Goal: Task Accomplishment & Management: Complete application form

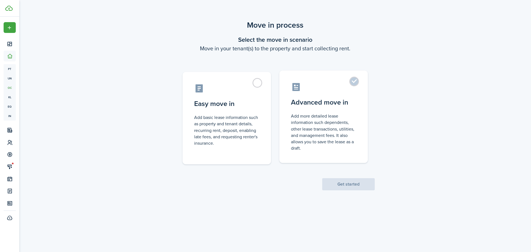
click at [313, 102] on control-radio-card-title "Advanced move in" at bounding box center [323, 102] width 65 height 10
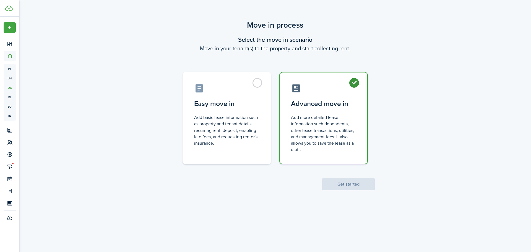
radio input "true"
click at [364, 186] on button "Get started" at bounding box center [348, 184] width 53 height 12
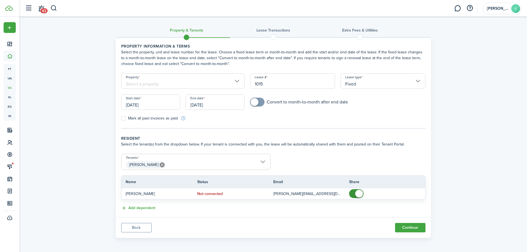
click at [173, 87] on input "Property" at bounding box center [183, 80] width 124 height 15
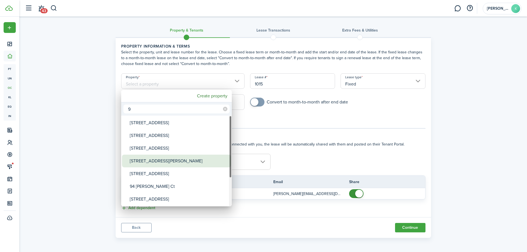
type input "9"
click at [158, 159] on div "[STREET_ADDRESS][PERSON_NAME]" at bounding box center [179, 161] width 98 height 13
type input "[STREET_ADDRESS][PERSON_NAME]"
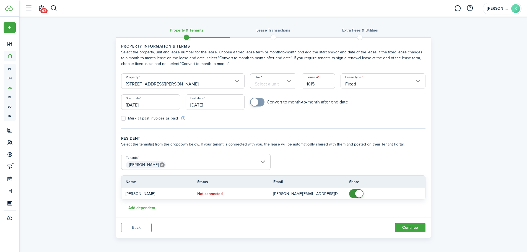
click at [267, 86] on input "Unit" at bounding box center [273, 80] width 46 height 15
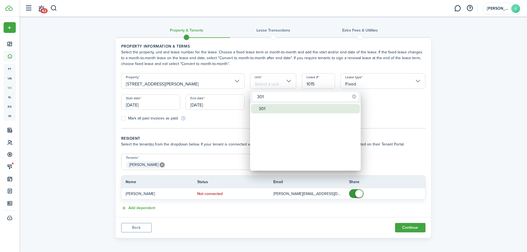
type input "301"
click at [273, 106] on div "301" at bounding box center [307, 108] width 98 height 9
type input "301"
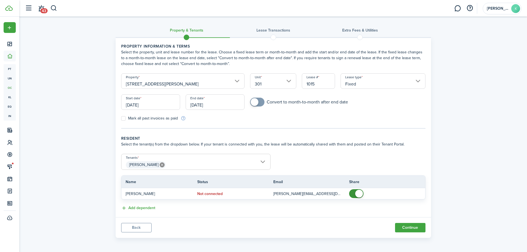
click at [169, 104] on input "[DATE]" at bounding box center [150, 101] width 59 height 15
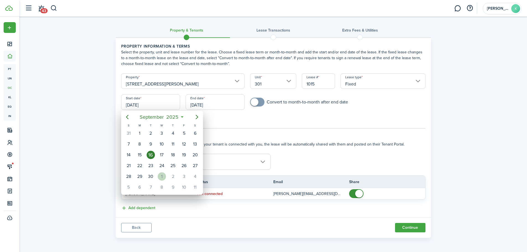
click at [162, 176] on div "1" at bounding box center [162, 176] width 8 height 8
type input "[DATE]"
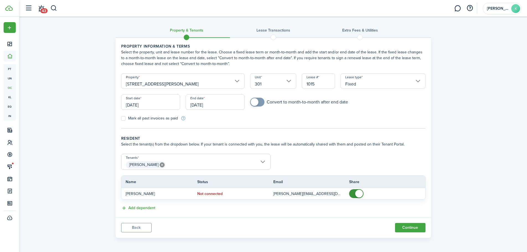
click at [224, 111] on div "End date [DATE]" at bounding box center [215, 104] width 64 height 21
click at [225, 107] on input "[DATE]" at bounding box center [215, 101] width 59 height 15
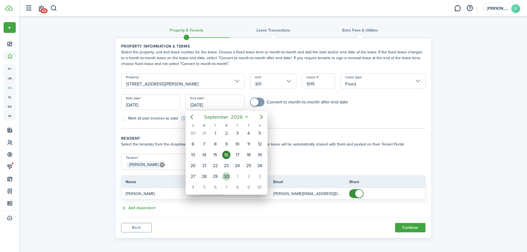
click at [227, 179] on div "30" at bounding box center [226, 176] width 8 height 8
type input "[DATE]"
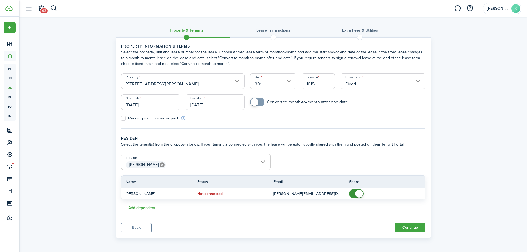
checkbox input "true"
click at [260, 102] on span at bounding box center [257, 102] width 6 height 9
click at [190, 164] on span "[PERSON_NAME]" at bounding box center [195, 164] width 149 height 9
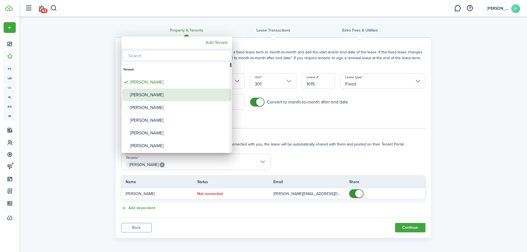
click at [158, 96] on div "[PERSON_NAME]" at bounding box center [179, 94] width 98 height 13
type input "[PERSON_NAME], [PERSON_NAME]"
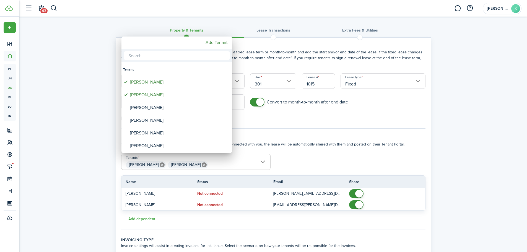
click at [334, 140] on div at bounding box center [263, 126] width 615 height 340
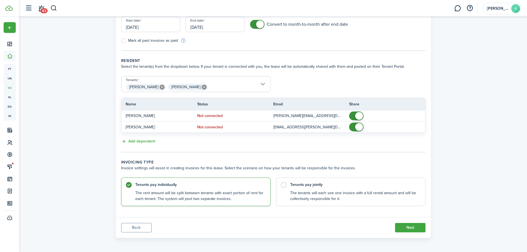
scroll to position [79, 0]
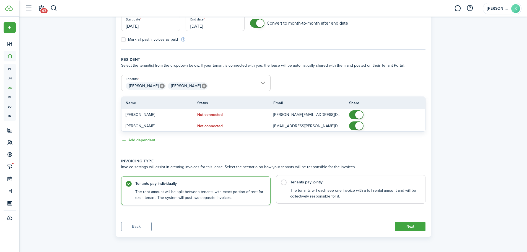
click at [318, 189] on control-radio-card-description "The tenants will each see one invoice with a full rental amount and will be col…" at bounding box center [354, 193] width 129 height 11
radio input "false"
radio input "true"
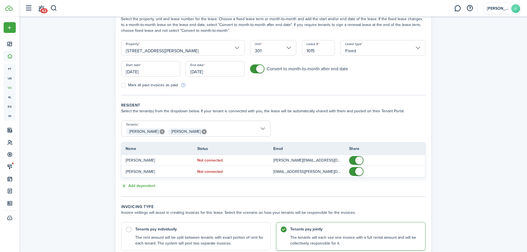
scroll to position [23, 0]
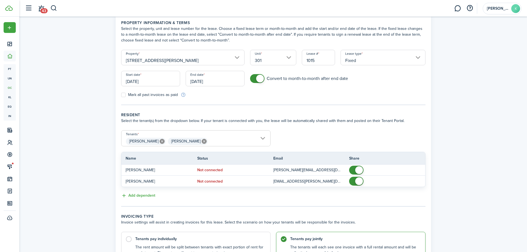
click at [434, 59] on div "Property & Tenants Lease Transactions Extra fees & Utilities Property informati…" at bounding box center [272, 144] width 507 height 302
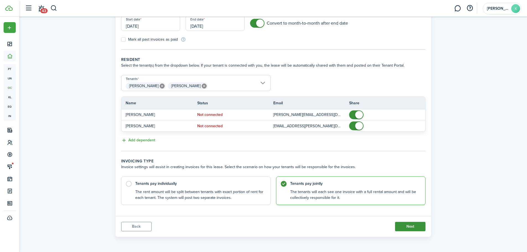
click at [411, 227] on button "Next" at bounding box center [410, 226] width 30 height 9
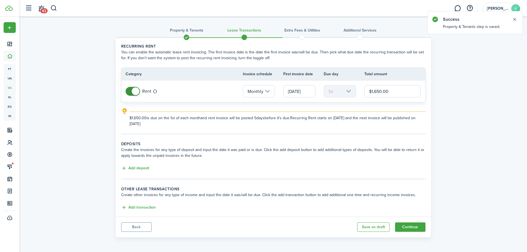
drag, startPoint x: 389, startPoint y: 93, endPoint x: 365, endPoint y: 95, distance: 23.6
click at [365, 95] on input "$1,650.00" at bounding box center [392, 91] width 57 height 12
type input "$2,150.00"
click at [134, 170] on button "Add deposit" at bounding box center [135, 168] width 28 height 6
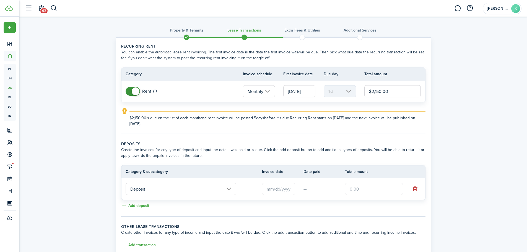
click at [291, 192] on input "text" at bounding box center [278, 189] width 33 height 12
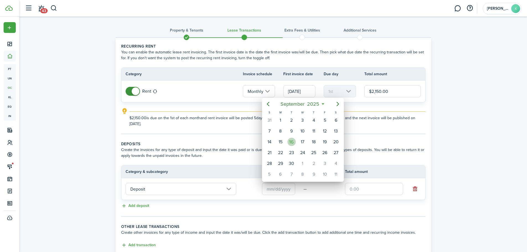
click at [293, 144] on div "16" at bounding box center [291, 142] width 8 height 8
type input "[DATE]"
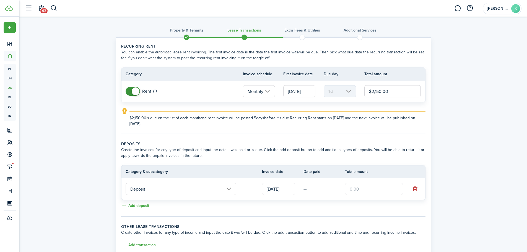
click at [368, 190] on input "text" at bounding box center [374, 189] width 58 height 12
type input "$2,150.00"
click at [347, 212] on tc-wizard-step "Deposits Create the invoices for any type of deposit and input the date it was …" at bounding box center [273, 179] width 304 height 76
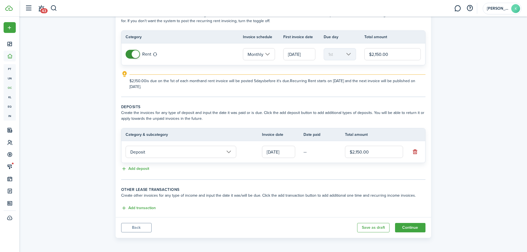
scroll to position [38, 0]
click at [410, 225] on button "Continue" at bounding box center [410, 226] width 30 height 9
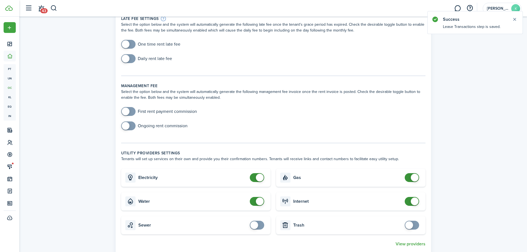
scroll to position [111, 0]
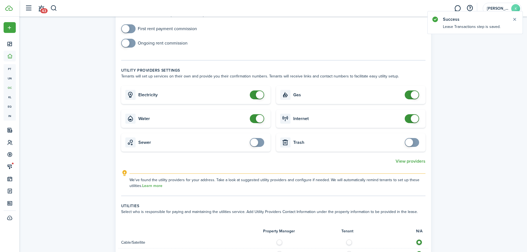
checkbox input "false"
click at [256, 94] on span at bounding box center [260, 95] width 8 height 8
checkbox input "false"
click at [255, 118] on span at bounding box center [257, 118] width 6 height 9
checkbox input "false"
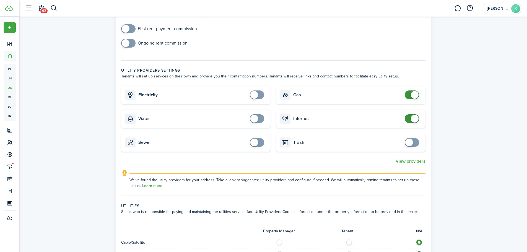
click at [411, 99] on span at bounding box center [412, 94] width 6 height 9
checkbox input "false"
click at [412, 120] on span at bounding box center [415, 119] width 8 height 8
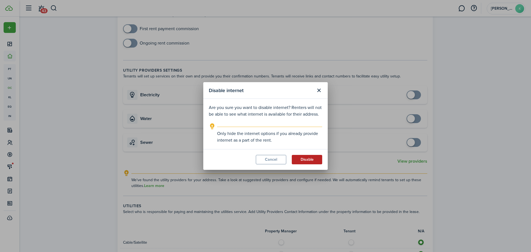
click at [301, 161] on button "Disable" at bounding box center [307, 159] width 30 height 9
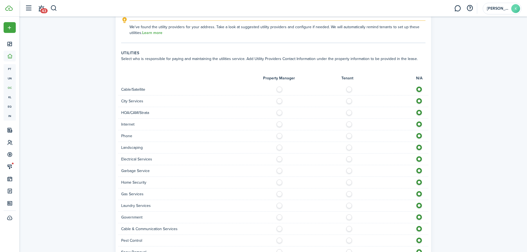
scroll to position [276, 0]
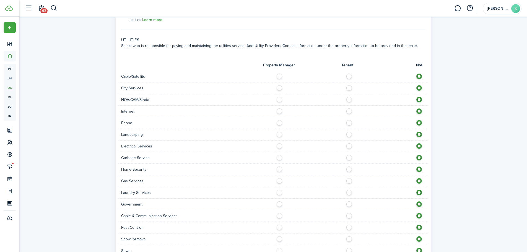
click at [348, 76] on label at bounding box center [351, 75] width 10 height 3
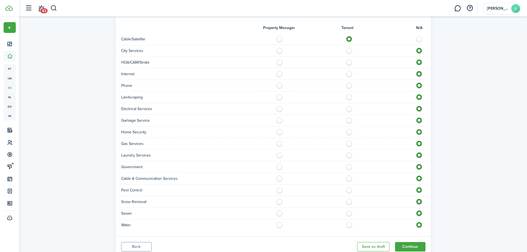
scroll to position [304, 0]
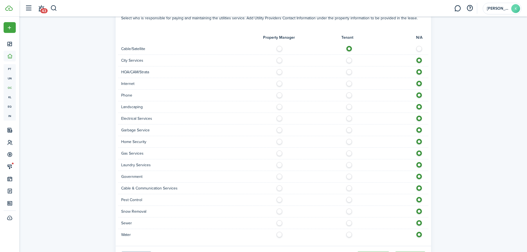
click at [416, 47] on label at bounding box center [421, 47] width 10 height 3
radio input "false"
radio input "true"
click at [350, 83] on label at bounding box center [351, 82] width 10 height 3
radio input "true"
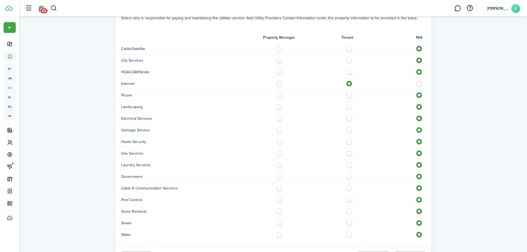
click at [280, 106] on label at bounding box center [281, 105] width 10 height 3
radio input "true"
click at [280, 118] on label at bounding box center [281, 117] width 10 height 3
radio input "true"
click at [279, 130] on label at bounding box center [281, 128] width 10 height 3
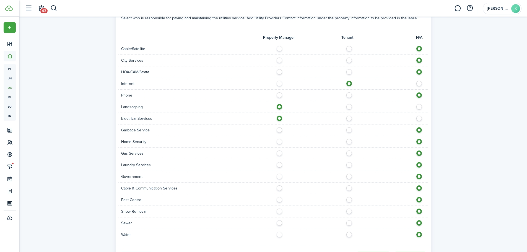
radio input "true"
click at [278, 152] on label at bounding box center [281, 151] width 10 height 3
radio input "true"
click at [348, 188] on label at bounding box center [351, 186] width 10 height 3
radio input "true"
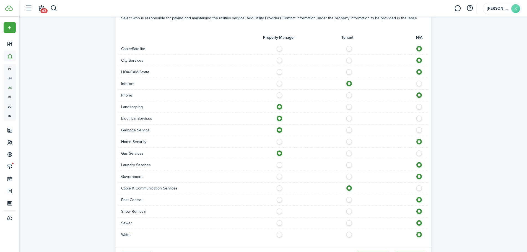
click at [279, 211] on label at bounding box center [281, 209] width 10 height 3
radio input "true"
click at [279, 223] on label at bounding box center [281, 221] width 10 height 3
radio input "true"
click at [280, 234] on label at bounding box center [281, 233] width 10 height 3
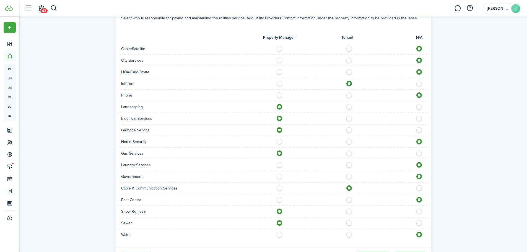
radio input "true"
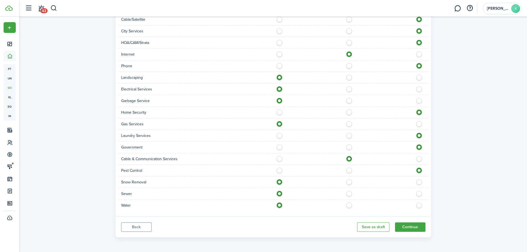
scroll to position [334, 0]
click at [406, 229] on button "Continue" at bounding box center [410, 226] width 30 height 9
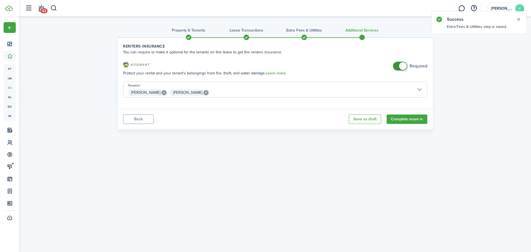
checkbox input "false"
click at [398, 69] on span at bounding box center [400, 66] width 6 height 9
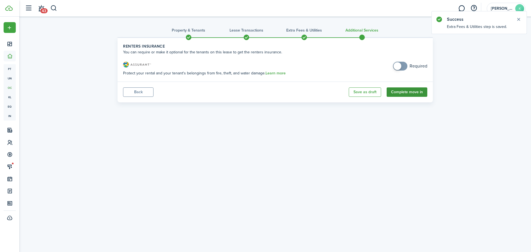
click at [412, 92] on button "Complete move in" at bounding box center [406, 91] width 41 height 9
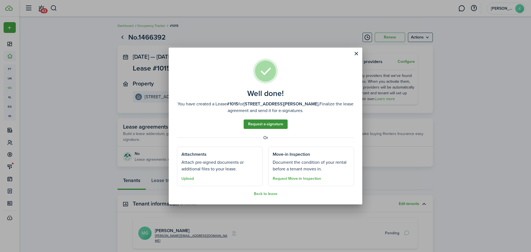
click at [282, 126] on link "Request e-signature" at bounding box center [266, 123] width 44 height 9
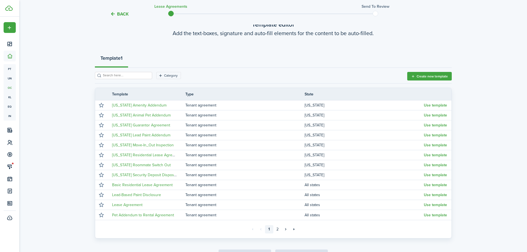
scroll to position [71, 0]
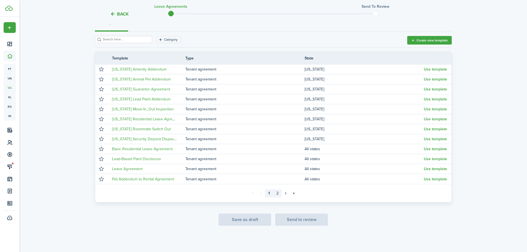
click at [278, 191] on link "2" at bounding box center [277, 193] width 8 height 8
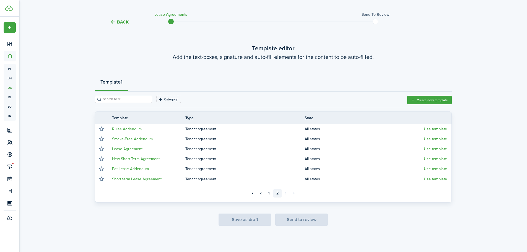
scroll to position [12, 0]
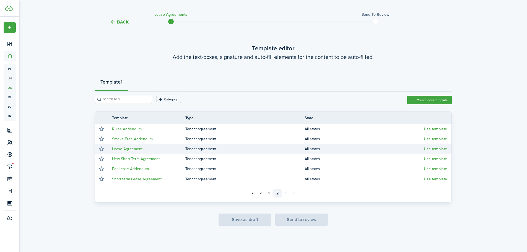
click at [431, 153] on tr "Lease Agreement Tenant agreement All states Use template" at bounding box center [273, 149] width 356 height 10
click at [430, 149] on button "Use template" at bounding box center [435, 149] width 23 height 4
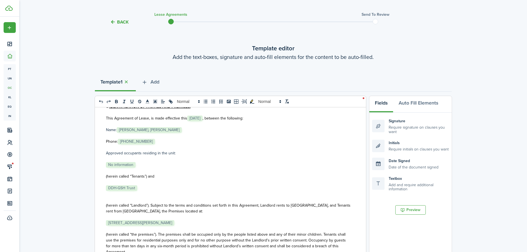
scroll to position [111, 0]
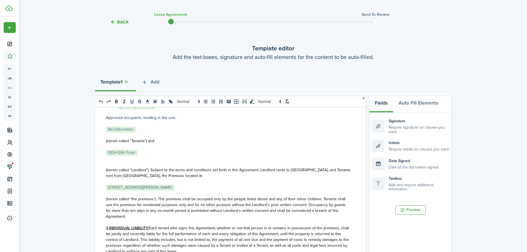
click at [194, 188] on p "﻿ [STREET_ADDRESS][PERSON_NAME] ﻿" at bounding box center [228, 187] width 245 height 6
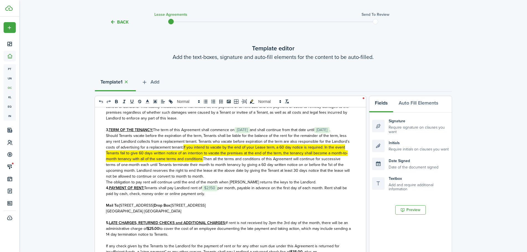
scroll to position [249, 0]
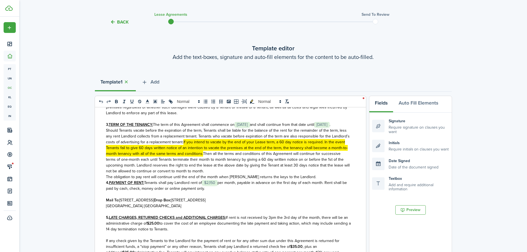
click at [308, 180] on p "The obligation to pay rent will continue until the end of the month when [PERSO…" at bounding box center [228, 177] width 245 height 6
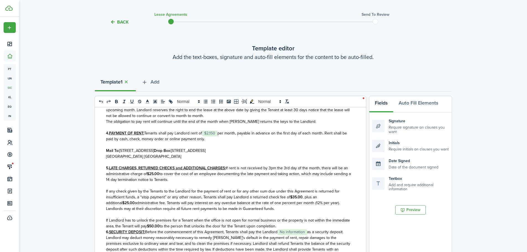
scroll to position [332, 0]
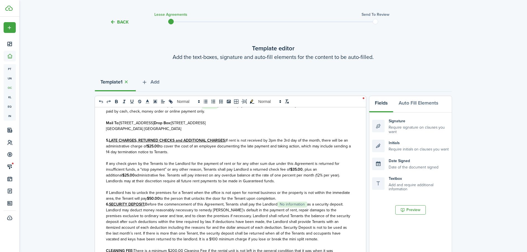
click at [283, 201] on p "If Landlord has to unlock the premises for a Tenant when the office is not open…" at bounding box center [228, 196] width 245 height 12
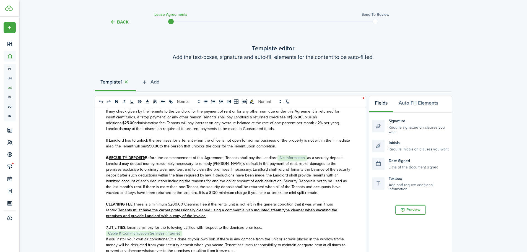
scroll to position [390, 0]
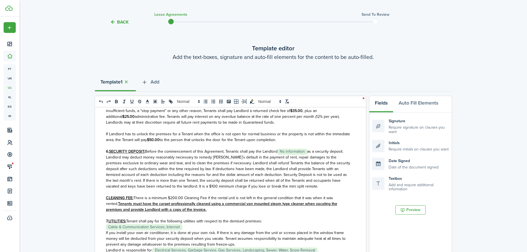
click at [309, 157] on span "as a security deposit. Landlord may deduct money reasonably necessary to remedy…" at bounding box center [228, 168] width 244 height 41
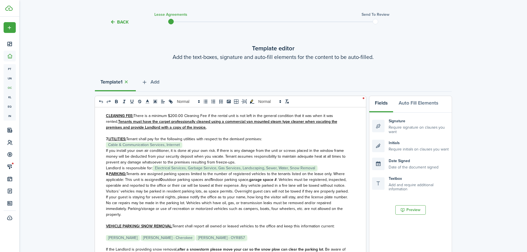
scroll to position [473, 0]
click at [325, 170] on p "Landlord is responsible for: ﻿ Electrical Services, Garbage Service, Gas Servic…" at bounding box center [228, 167] width 245 height 6
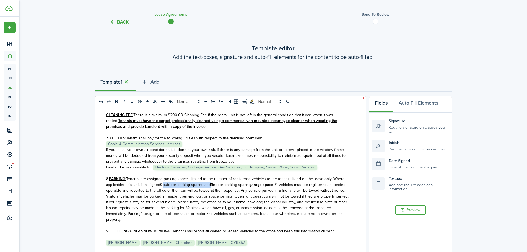
drag, startPoint x: 211, startPoint y: 191, endPoint x: 160, endPoint y: 190, distance: 50.6
click at [160, 190] on p "8. PARKING: Tenants are assigned parking spaces limited to the number of regist…" at bounding box center [228, 199] width 245 height 46
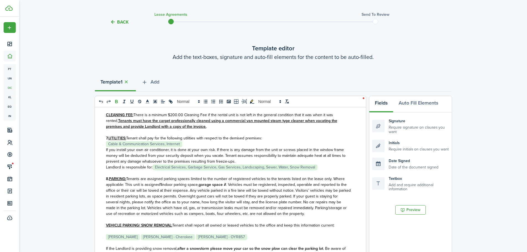
click at [226, 187] on strong "garage space #" at bounding box center [211, 185] width 27 height 6
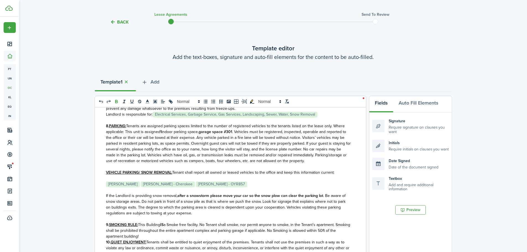
scroll to position [529, 0]
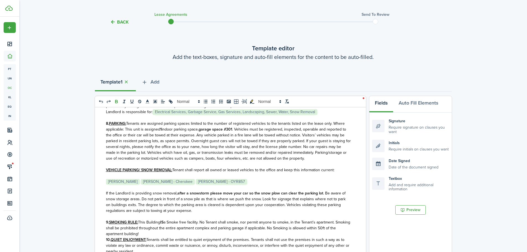
click at [246, 184] on p "﻿ [PERSON_NAME] ﻿ ﻿ Dere [PERSON_NAME] - Cherokee ﻿ ﻿ [PERSON_NAME] - OYR857 ﻿" at bounding box center [228, 182] width 245 height 6
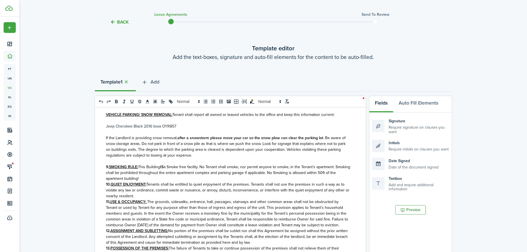
click at [151, 181] on p "9. SMOKING RULE: This Building IS a Smoke free facility. No Tenant shall smoke,…" at bounding box center [228, 172] width 245 height 17
click at [163, 192] on span "Tenants shall be entitled to quiet enjoyment of the premises. Tenants shall not…" at bounding box center [227, 189] width 243 height 17
click at [160, 181] on p "9. SMOKING RULE: This Building IS a Smoke free facility. No Tenant shall smoke,…" at bounding box center [228, 172] width 245 height 17
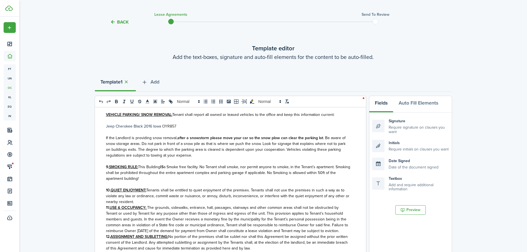
click at [148, 205] on p "10. QUIET ENJOYMENT: Tenants shall be entitled to quiet enjoyment of the premis…" at bounding box center [228, 195] width 245 height 17
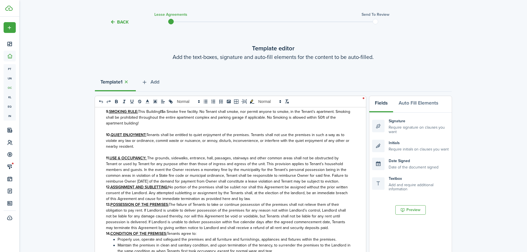
click at [126, 184] on p "11. USE & OCCUPANCY: The grounds, sidewalks, entrance, hall, passages, stairway…" at bounding box center [228, 169] width 245 height 29
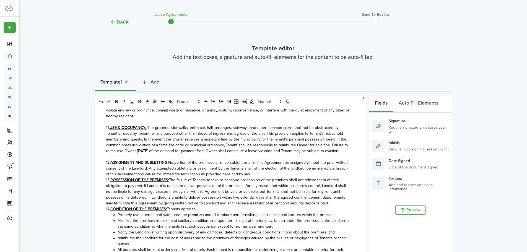
scroll to position [670, 0]
click at [267, 176] on p "12. ASSIGNMENT AND SUBLETTING: No portion of the premises shall be sublet nor s…" at bounding box center [228, 167] width 245 height 17
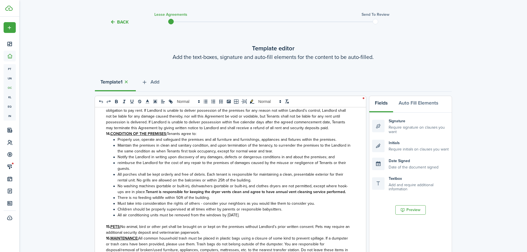
scroll to position [753, 0]
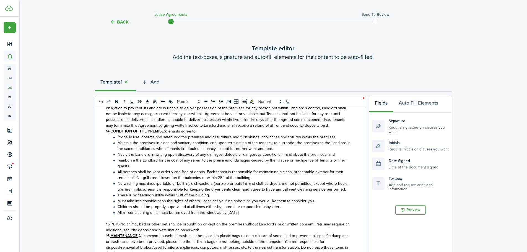
click at [348, 138] on div "[PERSON_NAME] Rental Properties, Handy’s Hotels & Rentals, LLC, Franklin South,…" at bounding box center [228, 215] width 267 height 217
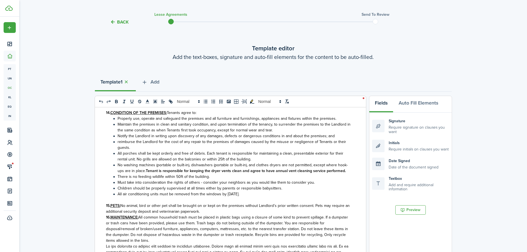
scroll to position [808, 0]
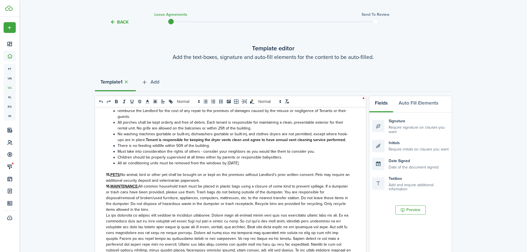
click at [206, 183] on p "15. PETS: No animal, bird or other pet shall be brought on or kept on the premi…" at bounding box center [228, 178] width 245 height 12
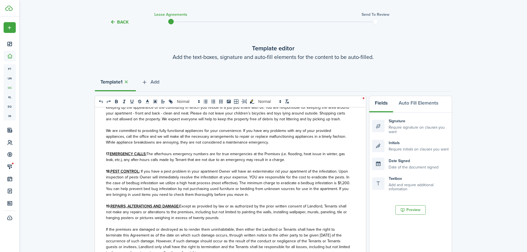
scroll to position [1002, 0]
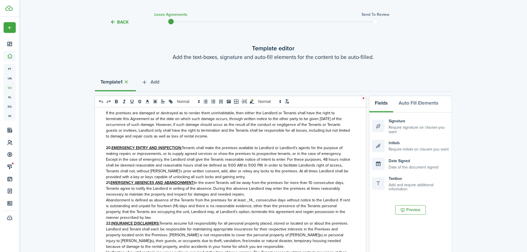
click at [228, 180] on p "20. EMERGENCY ENTRY AND INSPECTION: Tenants shall make the premises available t…" at bounding box center [228, 162] width 245 height 35
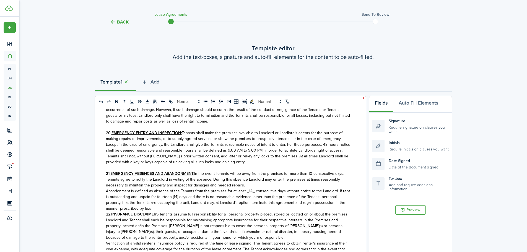
scroll to position [1116, 0]
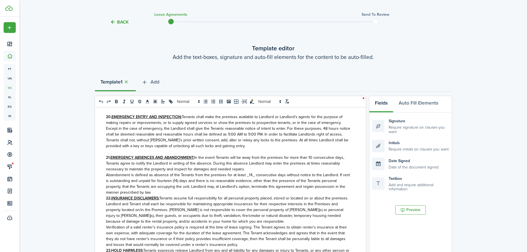
click at [185, 195] on p "Abandonment is defined as absence of the Tenants from the premises for at least…" at bounding box center [228, 183] width 245 height 23
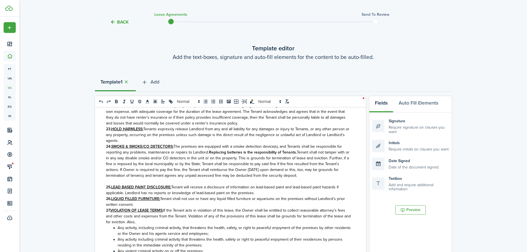
scroll to position [1254, 0]
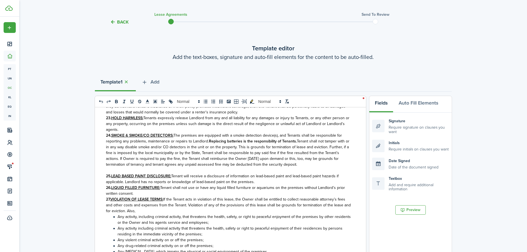
click at [250, 115] on p "Verification of a valid renter’s insurance policy is required at the time of le…" at bounding box center [228, 103] width 245 height 23
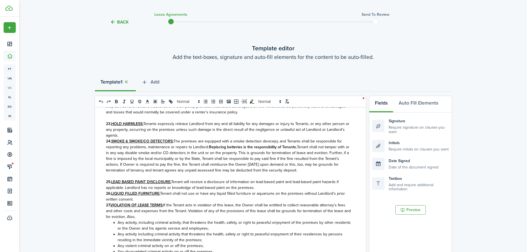
click at [177, 138] on p "23. HOLD HARMLESS: Tenants expressly release Landlord from any and all liabilit…" at bounding box center [228, 129] width 245 height 17
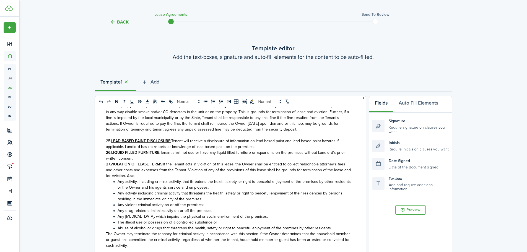
scroll to position [1309, 0]
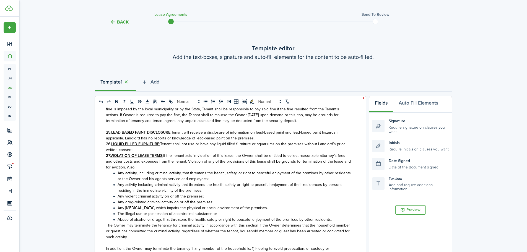
click at [260, 141] on p "25. LEAD BASED PAINT DISCLOSURE: Tenant will receive a disclosure of informatio…" at bounding box center [228, 135] width 245 height 12
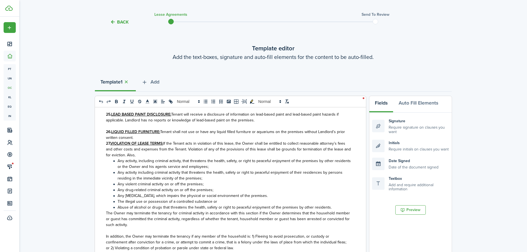
scroll to position [1337, 0]
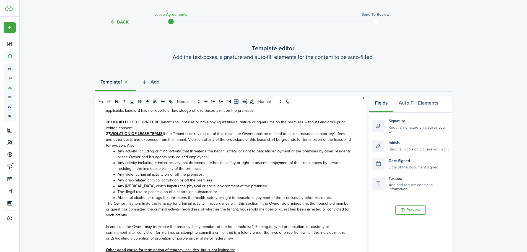
click at [159, 131] on p "26. LIQUID FILLED FURNITURE: Tenant shall not use or have any liquid filled fur…" at bounding box center [228, 125] width 245 height 12
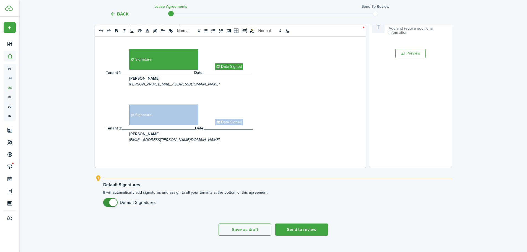
scroll to position [178, 0]
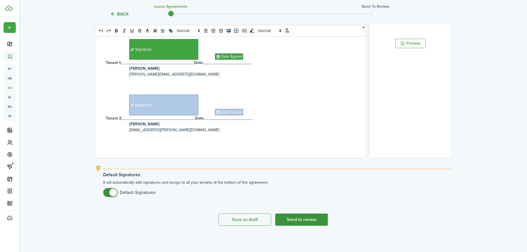
click at [299, 219] on button "Send to review" at bounding box center [301, 219] width 53 height 12
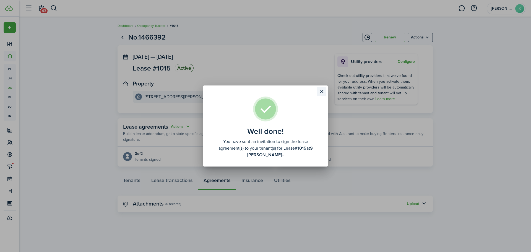
click at [321, 94] on button "Close modal" at bounding box center [321, 91] width 9 height 9
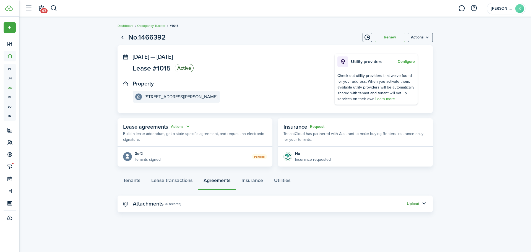
click at [407, 202] on button "Upload" at bounding box center [413, 204] width 12 height 4
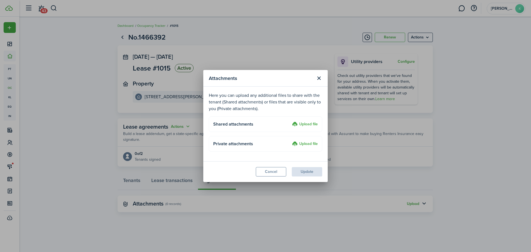
click at [307, 142] on label "Upload file" at bounding box center [305, 144] width 26 height 7
click at [290, 141] on input "Upload file" at bounding box center [290, 141] width 0 height 0
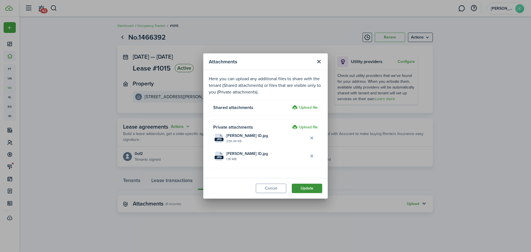
click at [302, 187] on button "Update" at bounding box center [307, 188] width 30 height 9
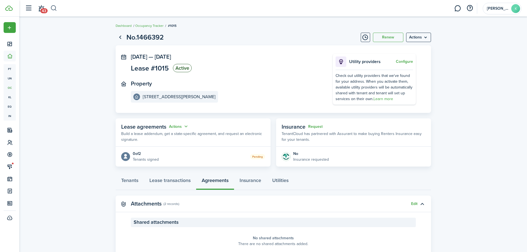
click at [56, 7] on button "button" at bounding box center [53, 8] width 7 height 9
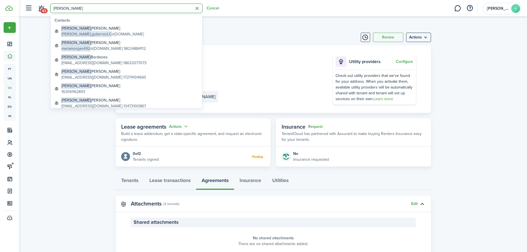
type input "[PERSON_NAME]"
click at [109, 30] on global-search-item-title "[PERSON_NAME]" at bounding box center [102, 28] width 82 height 6
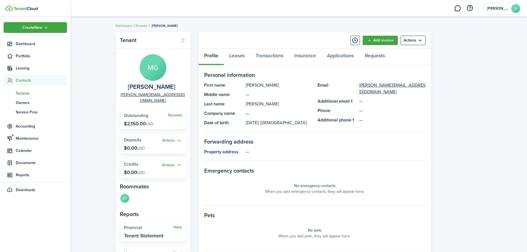
drag, startPoint x: 12, startPoint y: 43, endPoint x: 85, endPoint y: 6, distance: 82.2
click at [12, 43] on icon at bounding box center [10, 44] width 6 height 6
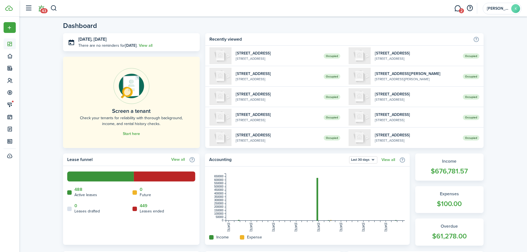
click at [44, 9] on span "43" at bounding box center [43, 10] width 7 height 5
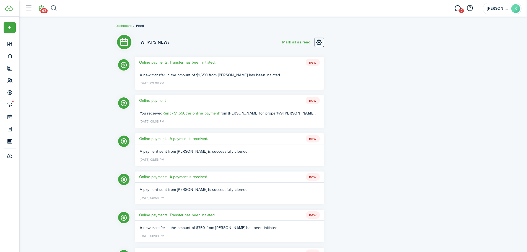
click at [52, 8] on button "button" at bounding box center [53, 8] width 7 height 9
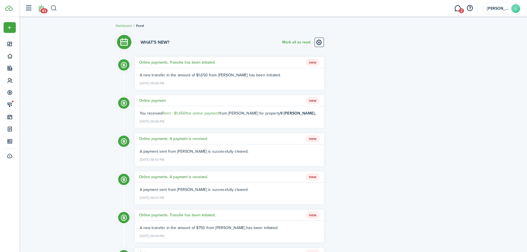
click at [55, 7] on button "button" at bounding box center [53, 8] width 7 height 9
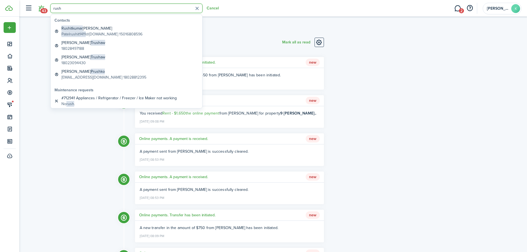
type input "rush"
click at [99, 28] on global-search-item-title "[PERSON_NAME]" at bounding box center [101, 28] width 81 height 6
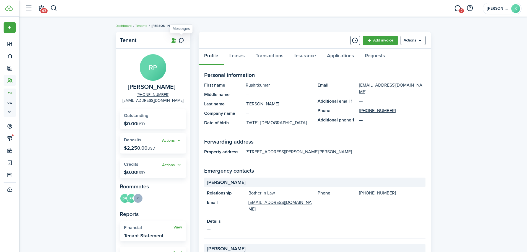
click at [181, 39] on icon at bounding box center [181, 41] width 6 height 6
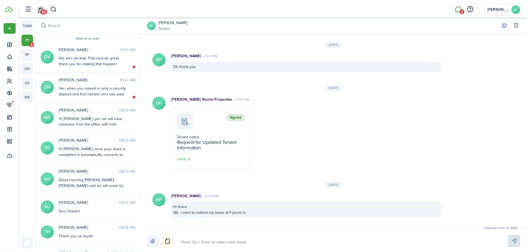
scroll to position [715, 0]
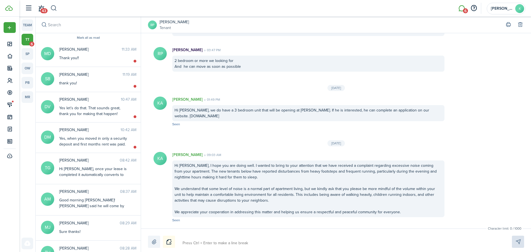
click at [54, 10] on button "button" at bounding box center [53, 8] width 7 height 9
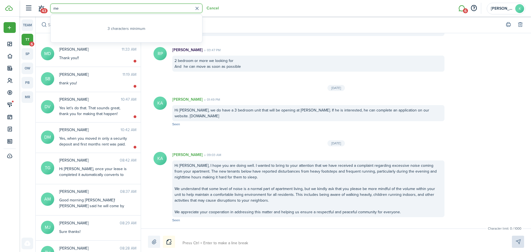
click at [80, 12] on input "me" at bounding box center [126, 8] width 152 height 9
type input "m"
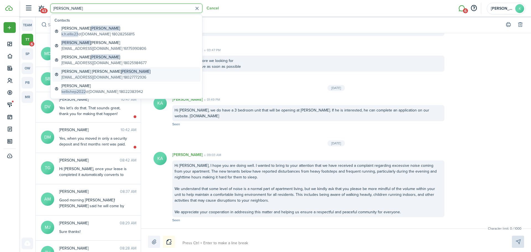
type input "[PERSON_NAME]"
click at [80, 79] on global-search-item-description "[EMAIL_ADDRESS][DOMAIN_NAME] 18027772936" at bounding box center [105, 77] width 89 height 6
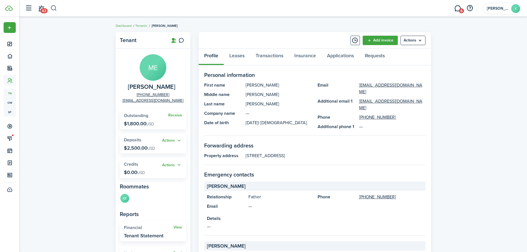
click at [54, 6] on button "button" at bounding box center [53, 8] width 7 height 9
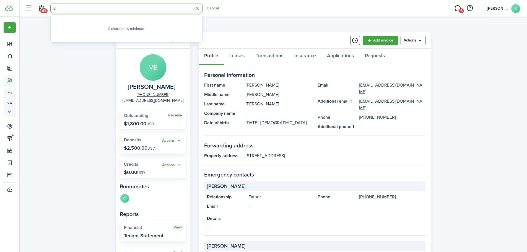
type input "s"
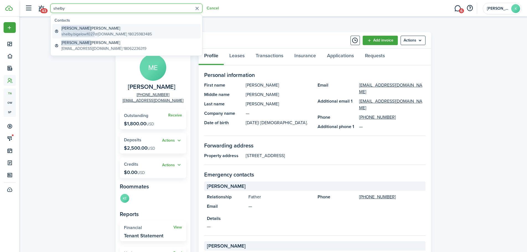
type input "shelby"
click at [91, 34] on span "shelby.bigelow1027" at bounding box center [77, 34] width 33 height 6
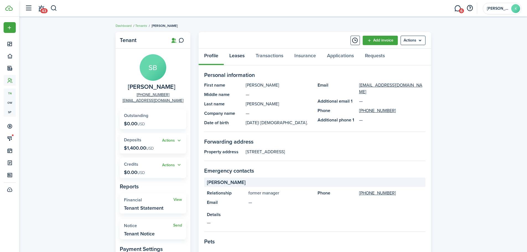
click at [231, 59] on link "Leases" at bounding box center [237, 57] width 26 height 17
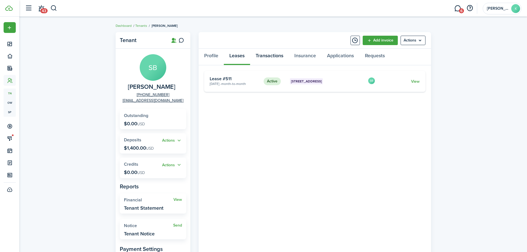
click at [265, 61] on link "Transactions" at bounding box center [269, 57] width 39 height 17
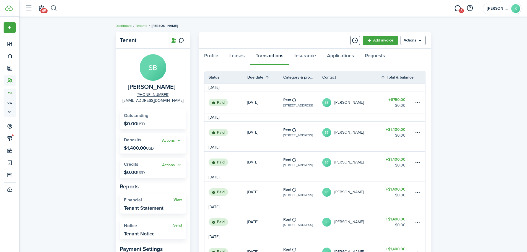
click at [54, 10] on button "button" at bounding box center [53, 8] width 7 height 9
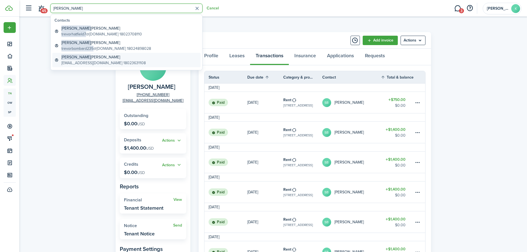
type input "[PERSON_NAME]"
click at [110, 60] on global-search-item-description "[EMAIL_ADDRESS][DOMAIN_NAME] 18023631108" at bounding box center [103, 63] width 84 height 6
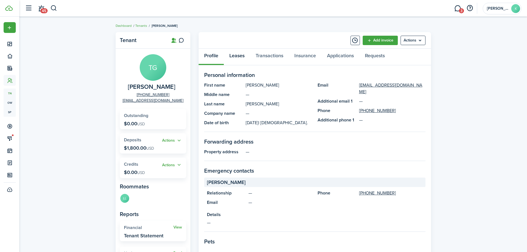
click at [241, 56] on link "Leases" at bounding box center [237, 57] width 26 height 17
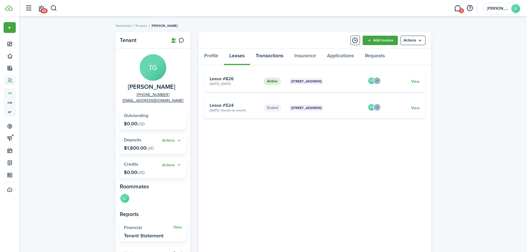
click at [258, 56] on link "Transactions" at bounding box center [269, 57] width 39 height 17
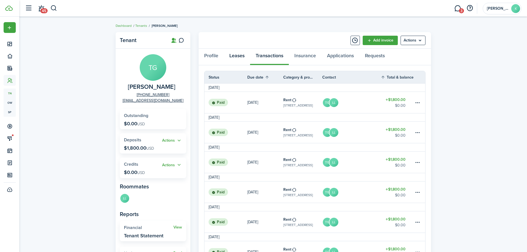
click at [236, 57] on link "Leases" at bounding box center [237, 57] width 26 height 17
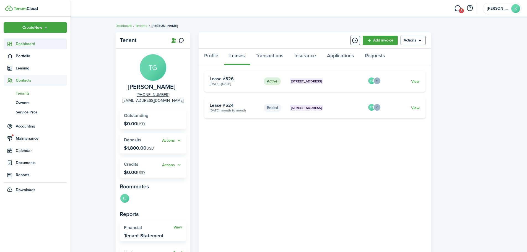
click at [9, 45] on icon at bounding box center [10, 44] width 6 height 6
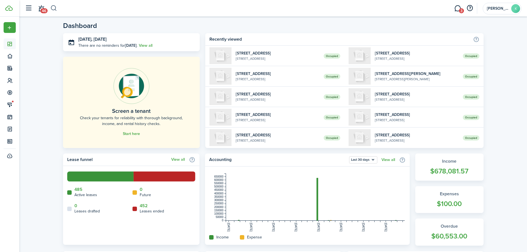
click at [53, 7] on button "button" at bounding box center [53, 8] width 7 height 9
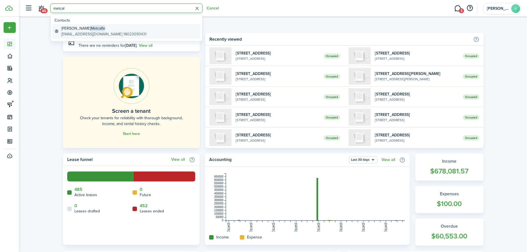
type input "metcal"
click at [98, 30] on global-search-item-title "[PERSON_NAME]" at bounding box center [103, 28] width 85 height 6
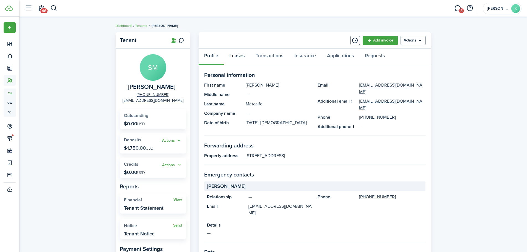
click at [237, 56] on link "Leases" at bounding box center [237, 57] width 26 height 17
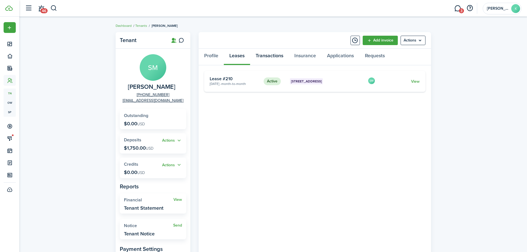
click at [273, 58] on link "Transactions" at bounding box center [269, 57] width 39 height 17
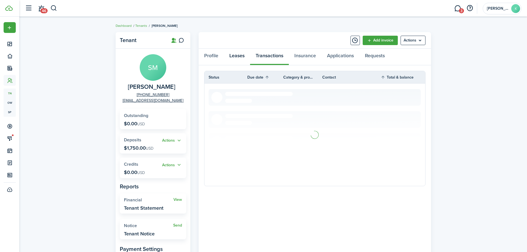
click at [238, 54] on link "Leases" at bounding box center [237, 57] width 26 height 17
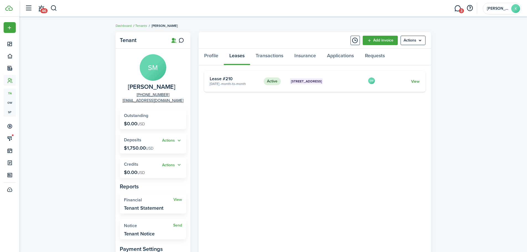
click at [419, 82] on link "View" at bounding box center [415, 82] width 9 height 6
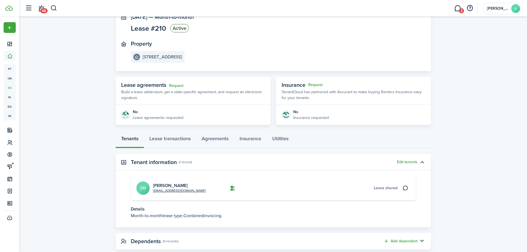
scroll to position [53, 0]
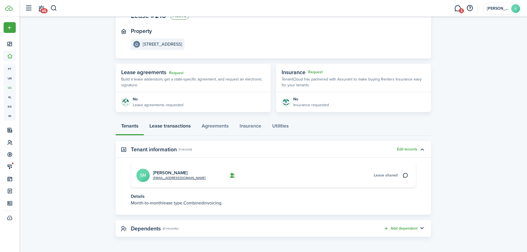
click at [157, 133] on link "Lease transactions" at bounding box center [170, 127] width 52 height 17
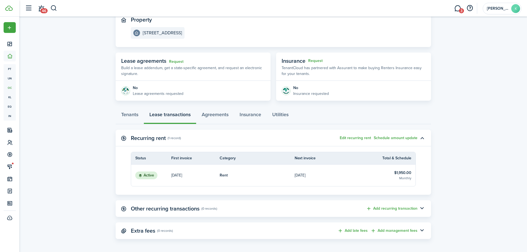
scroll to position [66, 0]
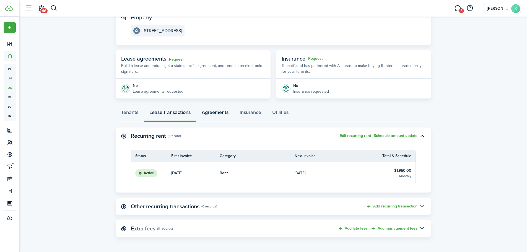
click at [212, 116] on link "Agreements" at bounding box center [215, 113] width 38 height 17
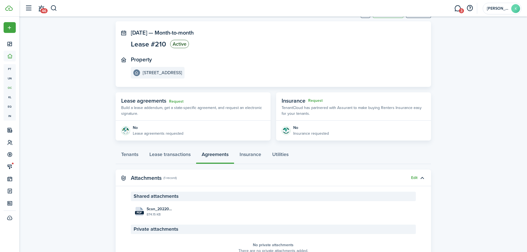
scroll to position [54, 0]
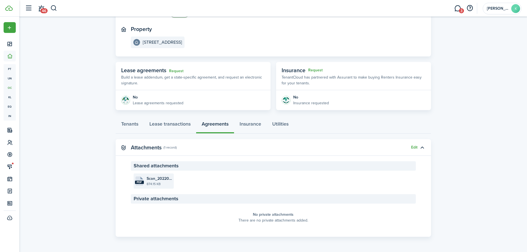
click at [168, 181] on file-size "874.15 KB" at bounding box center [160, 183] width 26 height 5
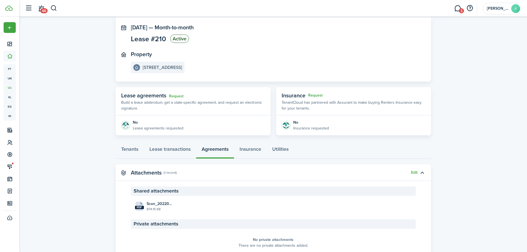
scroll to position [0, 0]
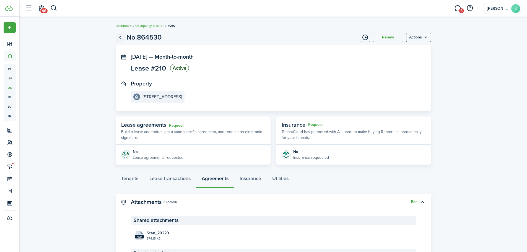
click at [118, 37] on link "Go back" at bounding box center [120, 37] width 9 height 9
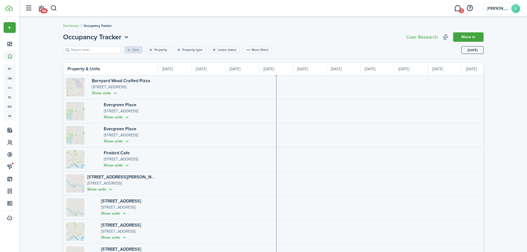
scroll to position [0, 101]
